Goal: Task Accomplishment & Management: Manage account settings

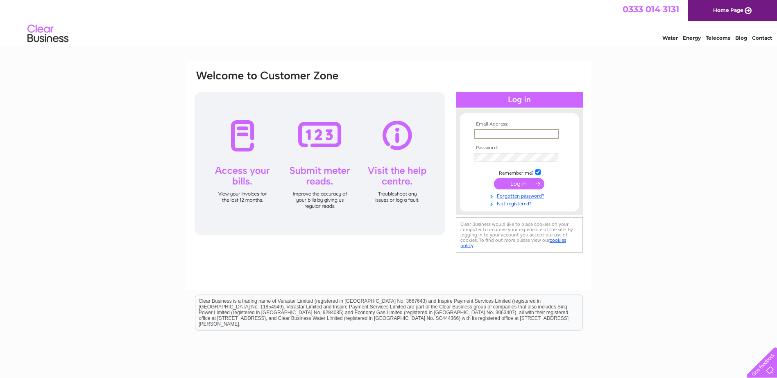
click at [485, 131] on input "text" at bounding box center [516, 134] width 85 height 10
paste input "gill.hutton@brightwork.co.uk"
type input "gill.hutton@brightwork.co.uk"
click at [514, 183] on input "submit" at bounding box center [519, 183] width 50 height 11
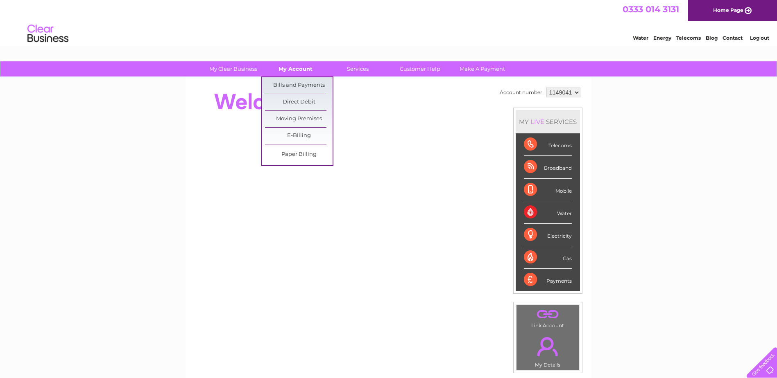
click at [296, 71] on link "My Account" at bounding box center [296, 68] width 68 height 15
click at [296, 84] on link "Bills and Payments" at bounding box center [299, 85] width 68 height 16
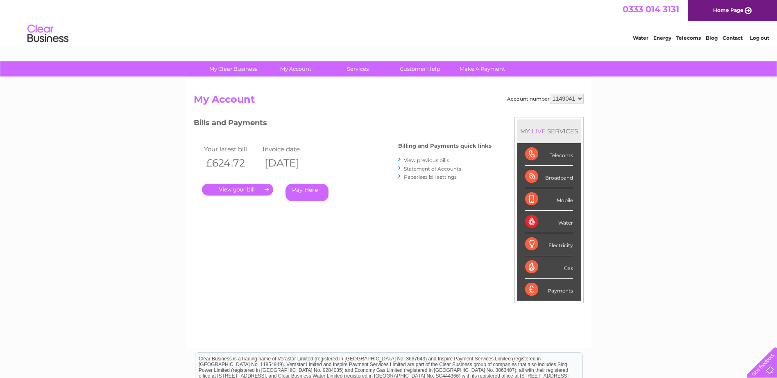
click at [252, 186] on link "." at bounding box center [237, 190] width 71 height 12
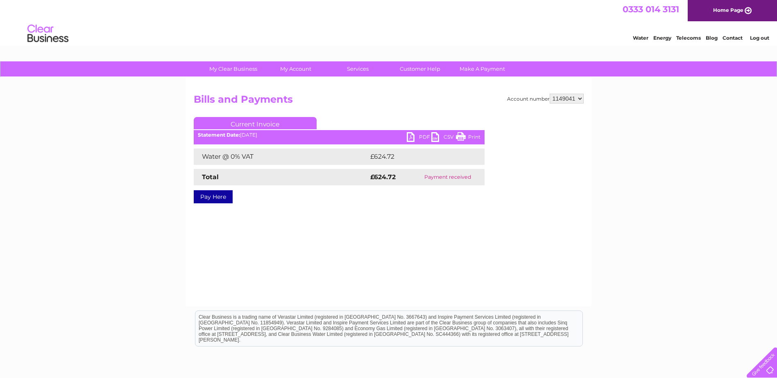
click at [413, 135] on link "PDF" at bounding box center [419, 138] width 25 height 12
